Goal: Navigation & Orientation: Go to known website

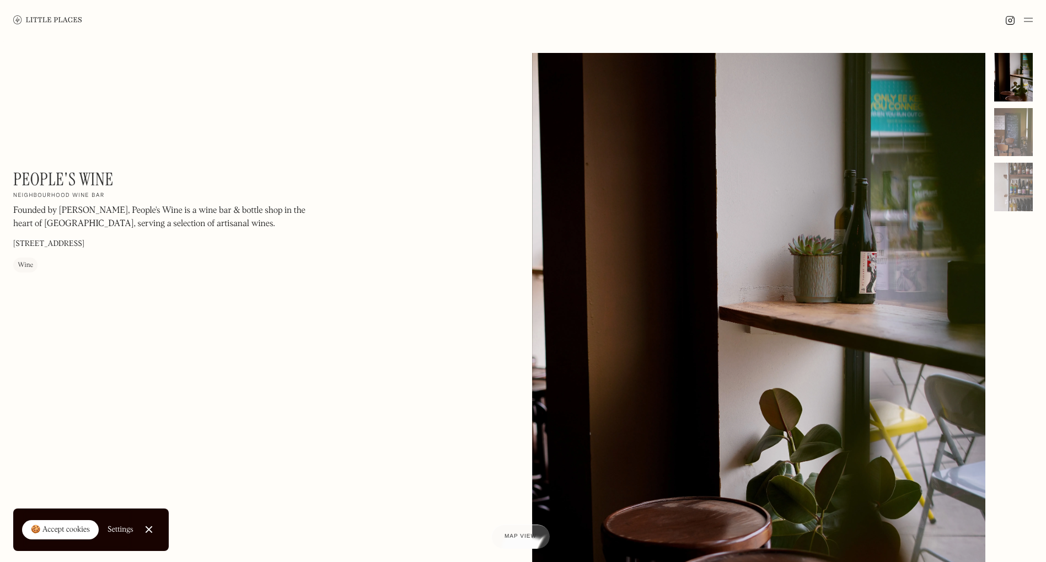
click at [57, 19] on img at bounding box center [47, 19] width 69 height 8
